Goal: Navigation & Orientation: Find specific page/section

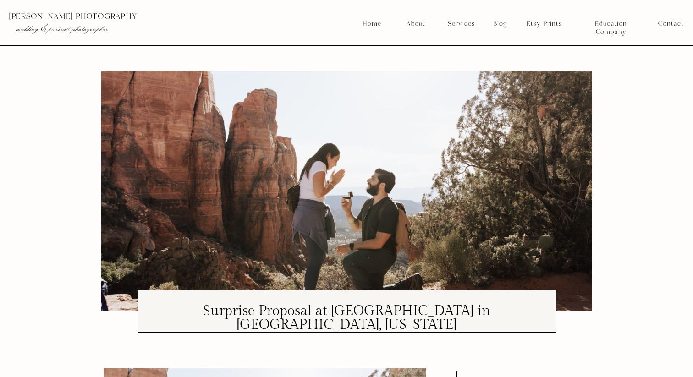
click at [460, 20] on nav "Services" at bounding box center [461, 24] width 34 height 8
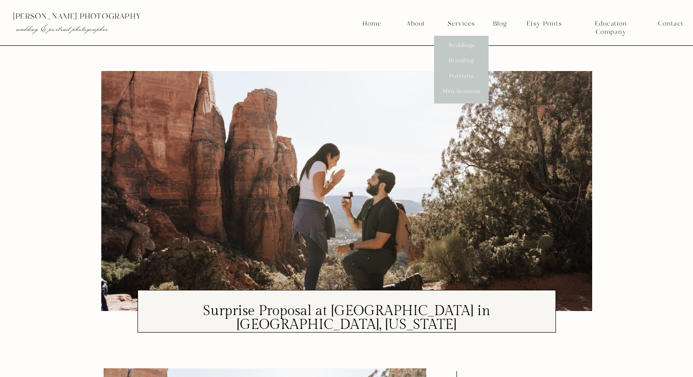
click at [461, 79] on nav "Portraits" at bounding box center [462, 76] width 34 height 8
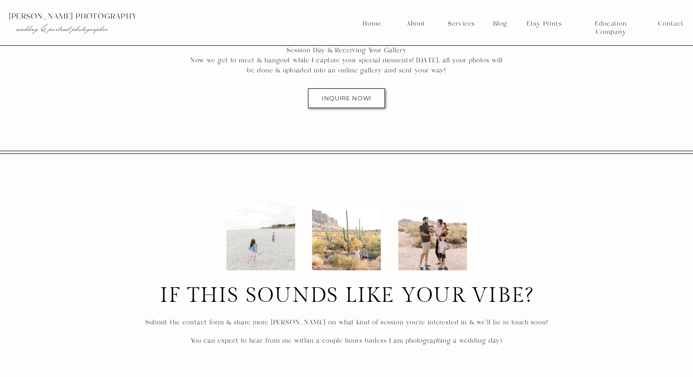
scroll to position [6542, 0]
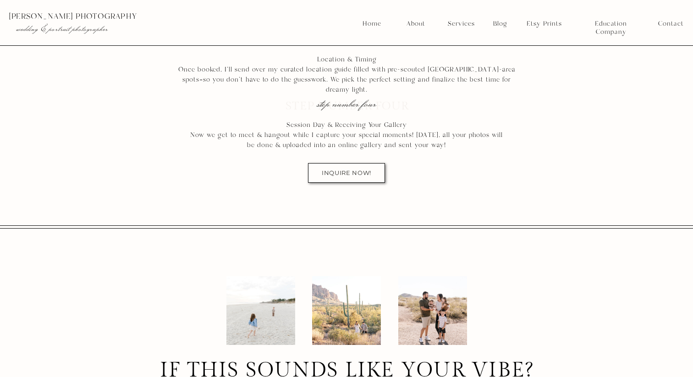
click at [455, 22] on nav "Services" at bounding box center [461, 24] width 34 height 8
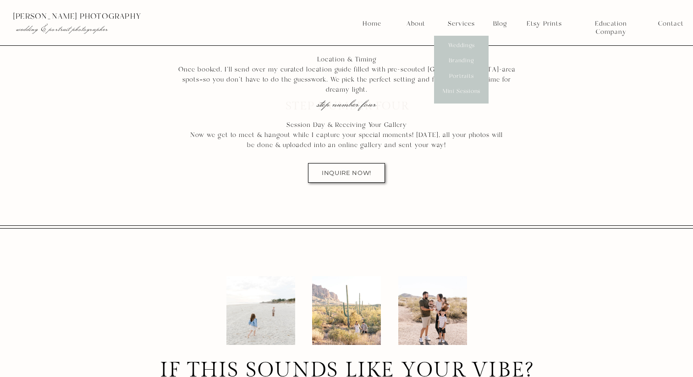
click at [453, 88] on nav "Mini Sessions" at bounding box center [461, 92] width 41 height 8
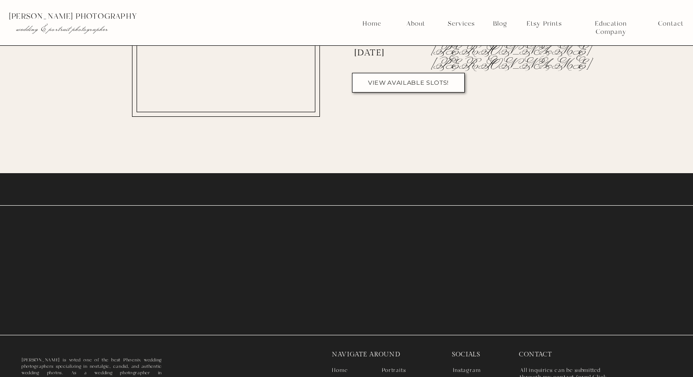
scroll to position [7094, 0]
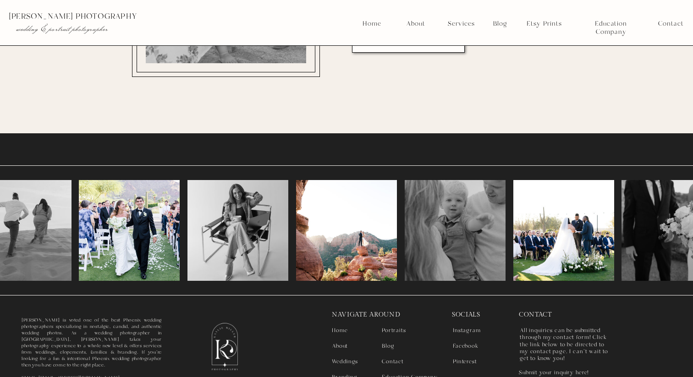
click at [455, 28] on nav "Services" at bounding box center [461, 24] width 34 height 8
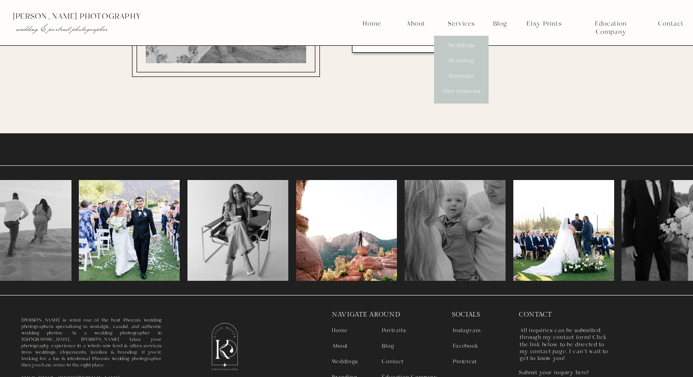
click at [459, 78] on nav "Portraits" at bounding box center [462, 76] width 34 height 8
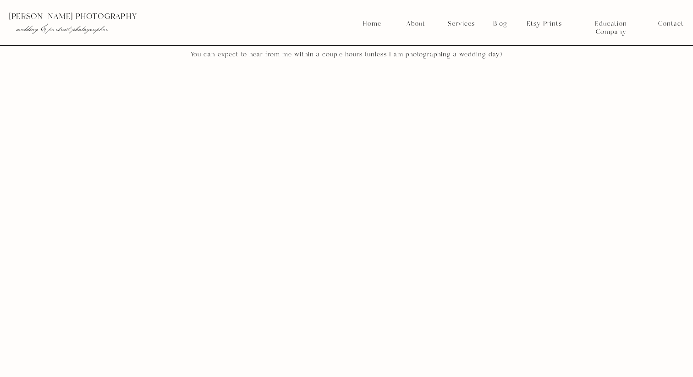
scroll to position [6816, 0]
